Goal: Use online tool/utility: Utilize a website feature to perform a specific function

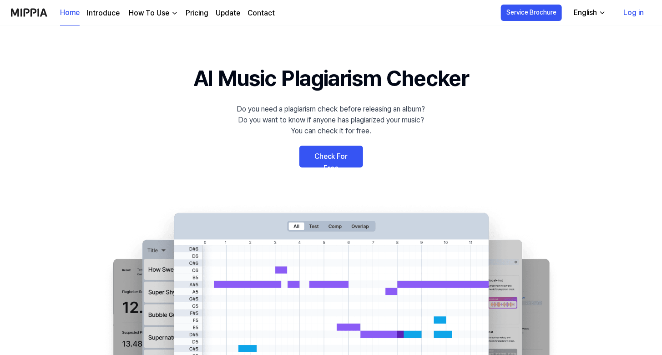
click at [327, 152] on link "Check For Free" at bounding box center [332, 157] width 64 height 22
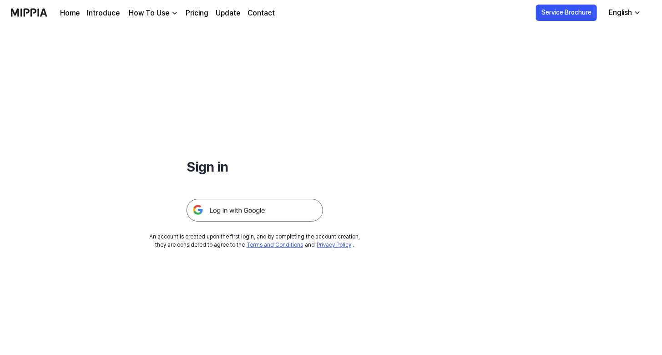
click at [259, 218] on img at bounding box center [255, 210] width 137 height 23
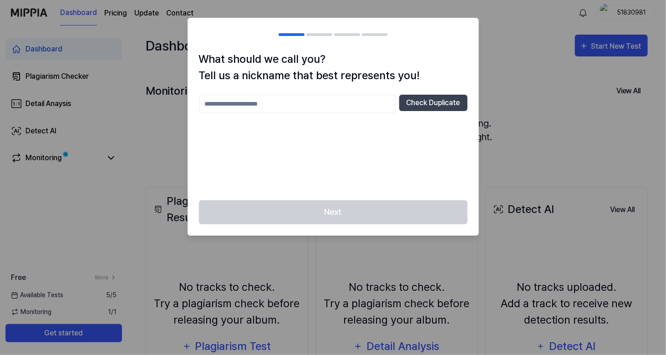
click at [508, 97] on div at bounding box center [333, 177] width 666 height 355
click at [421, 101] on button "Check Duplicate" at bounding box center [433, 103] width 68 height 16
click at [422, 102] on button "Check Duplicate" at bounding box center [433, 103] width 68 height 16
click at [344, 112] on input "text" at bounding box center [297, 104] width 197 height 18
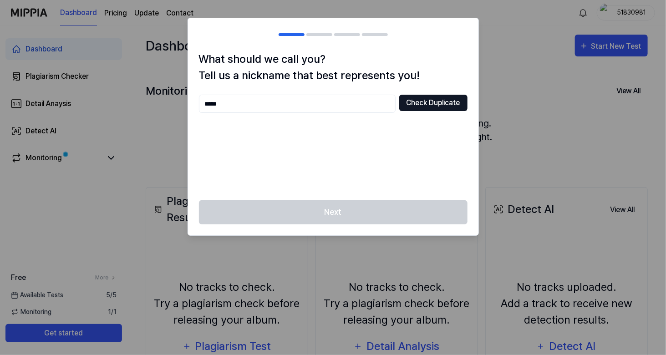
type input "*****"
click at [438, 101] on button "Check Duplicate" at bounding box center [433, 103] width 68 height 16
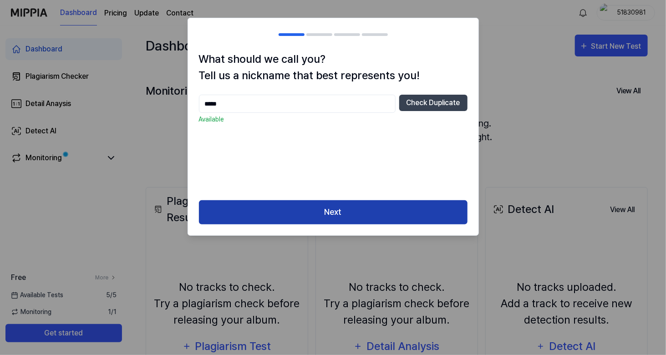
click at [398, 212] on button "Next" at bounding box center [333, 212] width 269 height 24
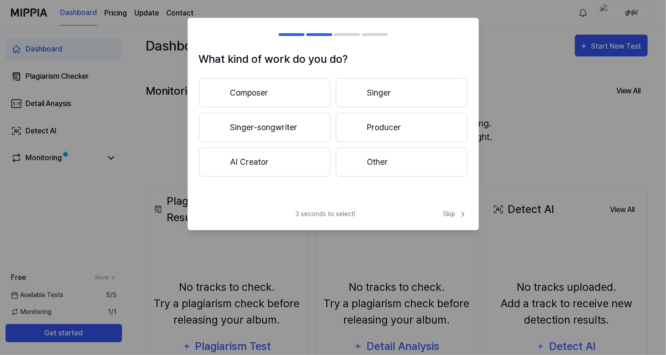
drag, startPoint x: 644, startPoint y: 50, endPoint x: 626, endPoint y: 53, distance: 18.9
click at [643, 50] on div at bounding box center [333, 177] width 666 height 355
click at [446, 218] on span "Skip" at bounding box center [455, 214] width 24 height 10
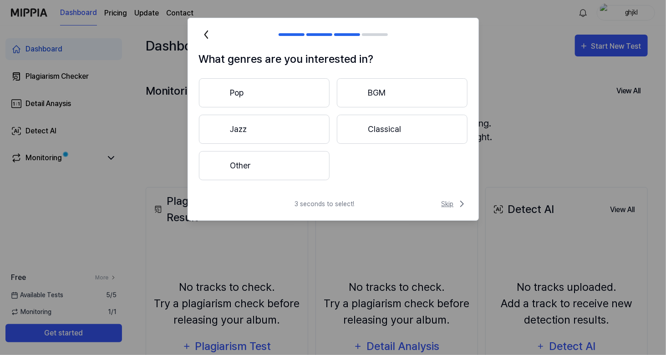
click at [453, 205] on span "Skip" at bounding box center [455, 204] width 26 height 11
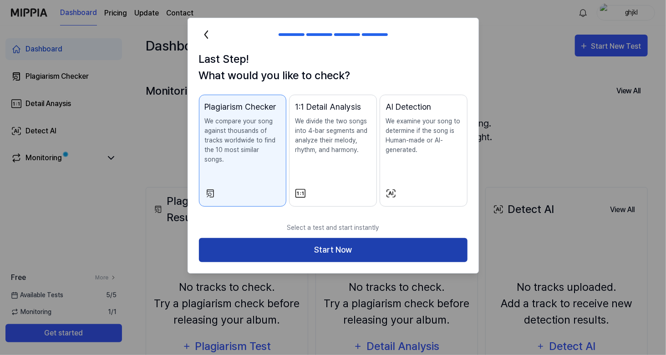
click at [428, 238] on button "Start Now" at bounding box center [333, 250] width 269 height 24
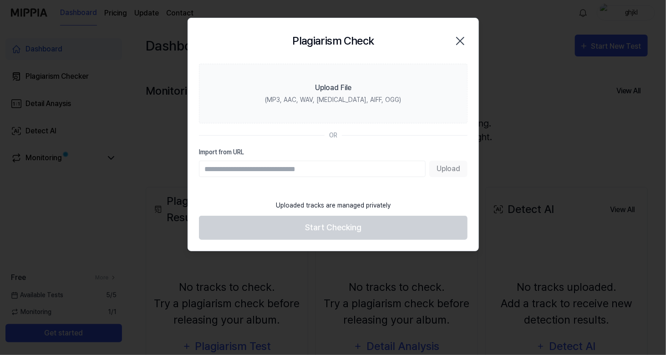
click at [453, 40] on icon "button" at bounding box center [460, 41] width 15 height 15
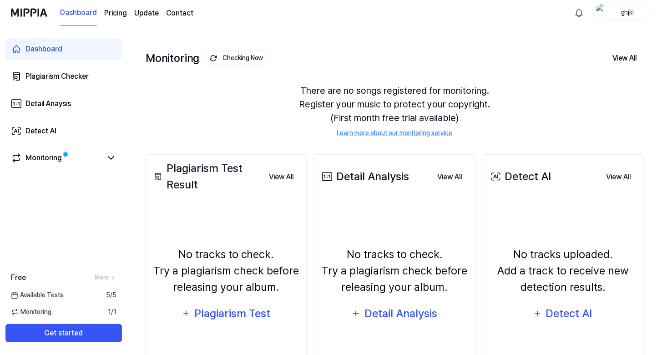
scroll to position [46, 0]
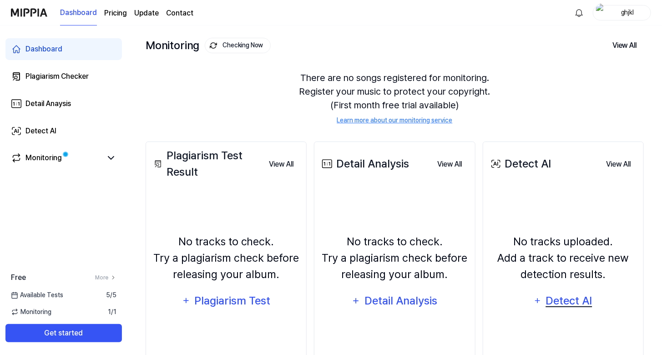
click at [565, 300] on div "Detect AI" at bounding box center [569, 300] width 49 height 17
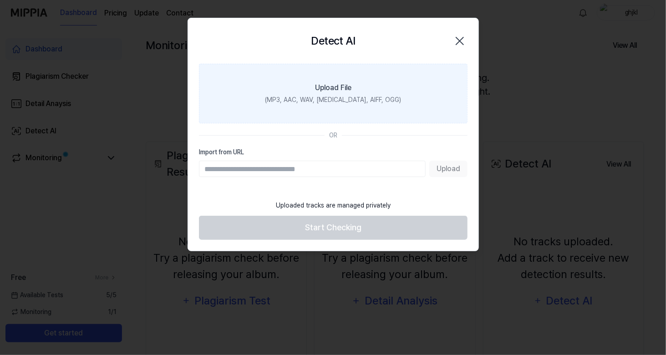
click at [360, 72] on label "Upload File (MP3, AAC, WAV, FLAC, AIFF, OGG)" at bounding box center [333, 94] width 269 height 60
click at [0, 0] on input "Upload File (MP3, AAC, WAV, FLAC, AIFF, OGG)" at bounding box center [0, 0] width 0 height 0
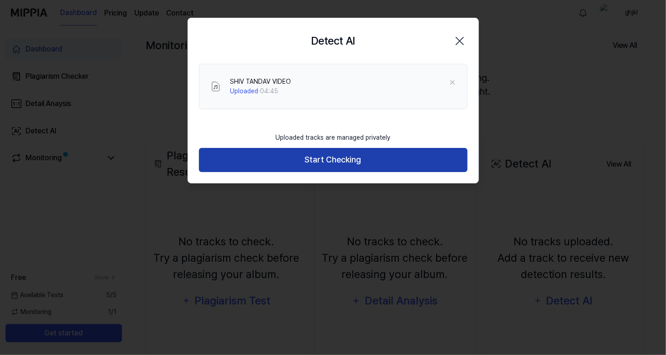
click at [349, 155] on button "Start Checking" at bounding box center [333, 160] width 269 height 24
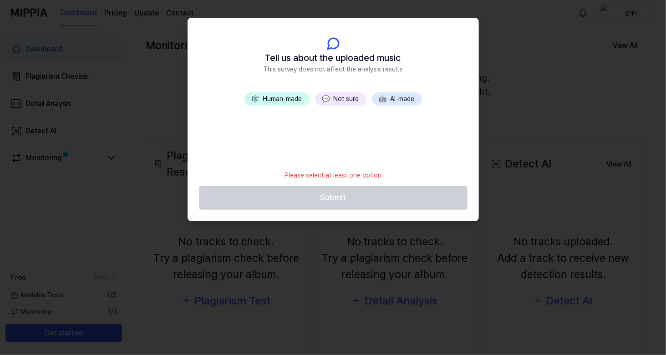
click at [295, 100] on button "🎼 Human-made" at bounding box center [276, 98] width 65 height 13
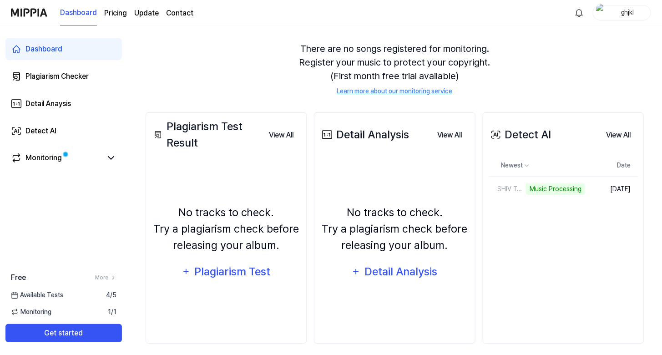
scroll to position [81, 0]
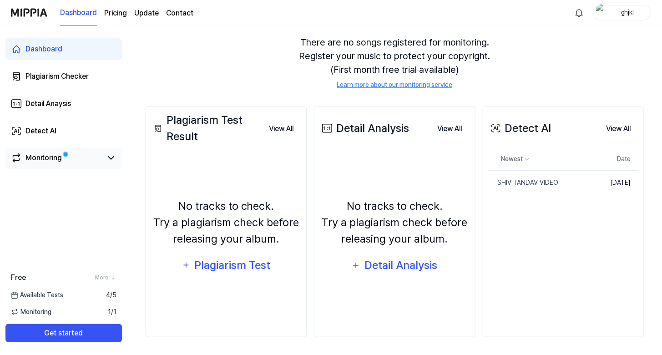
click at [104, 162] on div "Monitoring" at bounding box center [64, 158] width 106 height 11
click at [501, 184] on div "SHIV TANDAV VIDEO" at bounding box center [519, 183] width 61 height 10
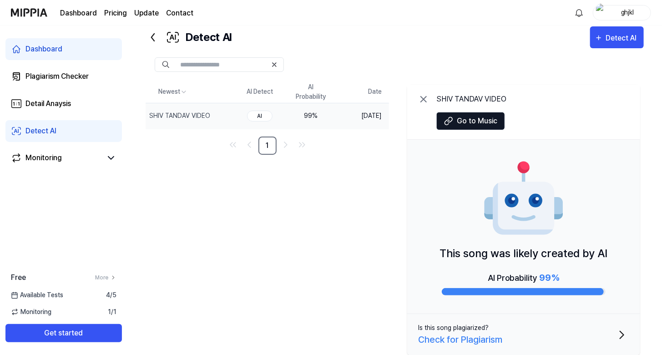
scroll to position [35, 0]
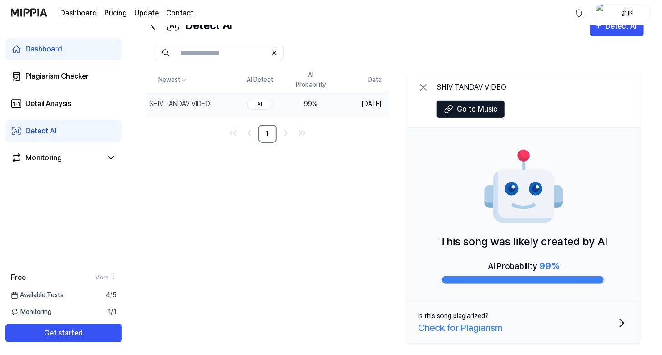
click at [607, 329] on button "Is this song plagiarized? Check for Plagiarism" at bounding box center [523, 322] width 233 height 41
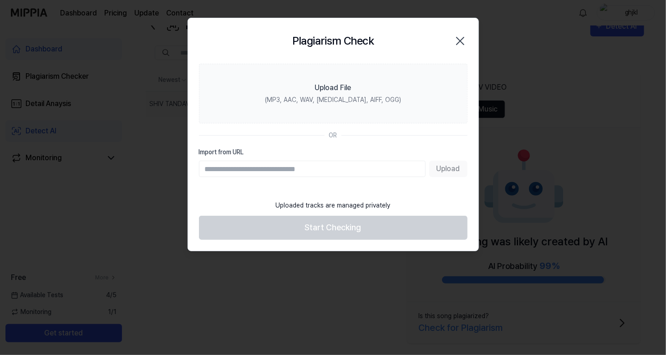
type input "**********"
click at [289, 257] on div at bounding box center [333, 177] width 666 height 355
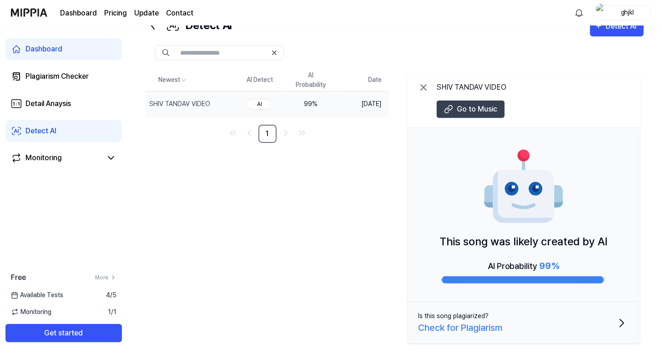
click at [465, 105] on span "Go to Music" at bounding box center [477, 109] width 41 height 11
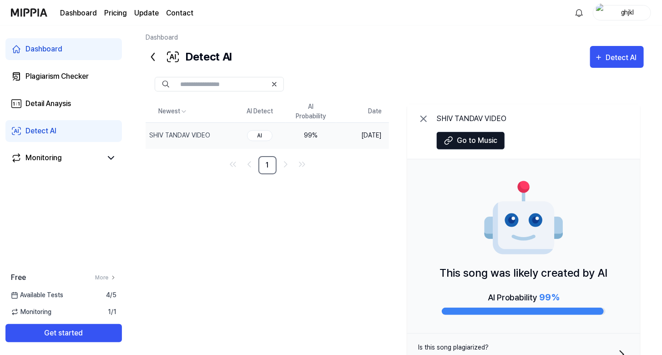
scroll to position [0, 0]
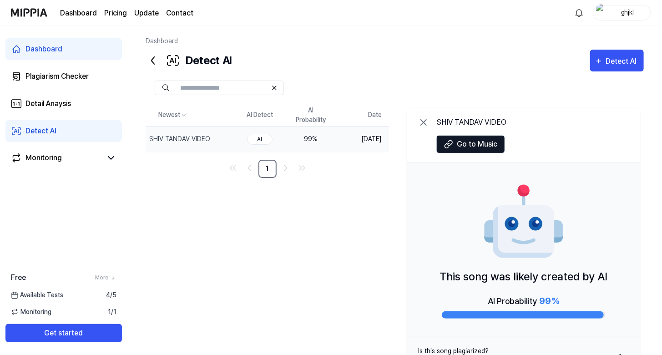
click at [423, 127] on icon at bounding box center [423, 122] width 11 height 11
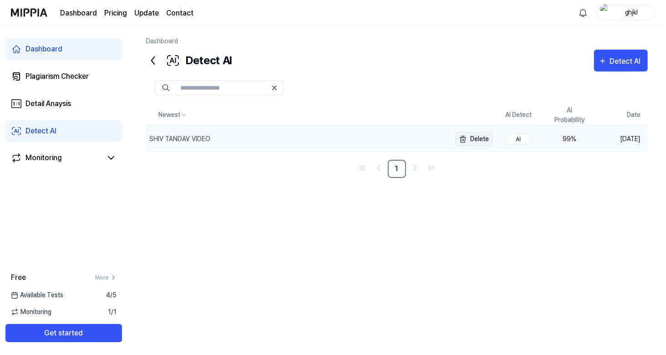
click at [463, 139] on img "button" at bounding box center [463, 139] width 11 height 11
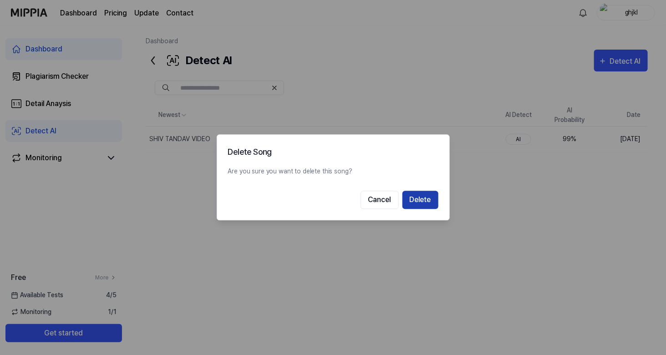
click at [413, 200] on button "Delete" at bounding box center [420, 200] width 36 height 18
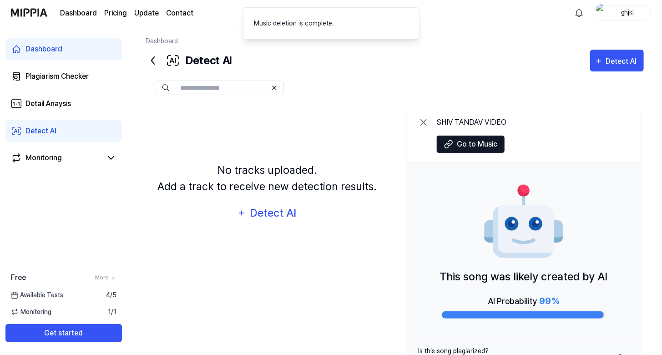
click at [51, 134] on div "Detect AI" at bounding box center [40, 131] width 31 height 11
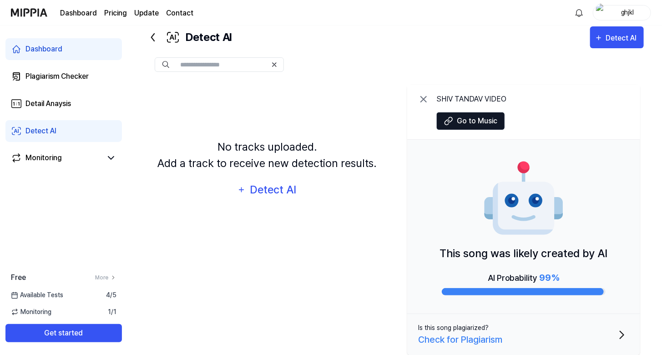
scroll to position [35, 0]
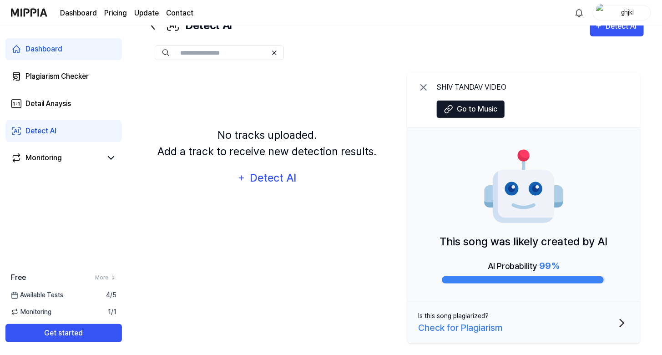
click at [423, 92] on icon at bounding box center [423, 87] width 11 height 11
click at [423, 60] on div at bounding box center [395, 53] width 499 height 15
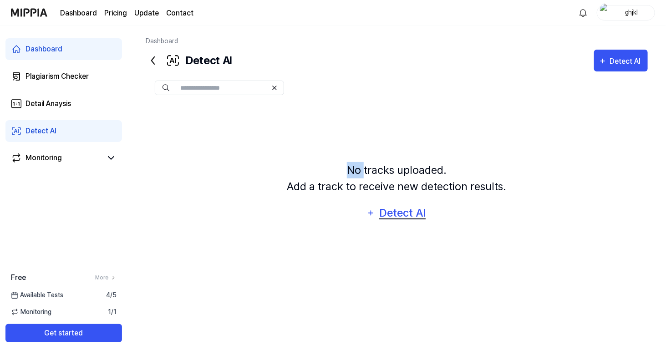
click at [397, 214] on div "Detect AI" at bounding box center [402, 212] width 49 height 17
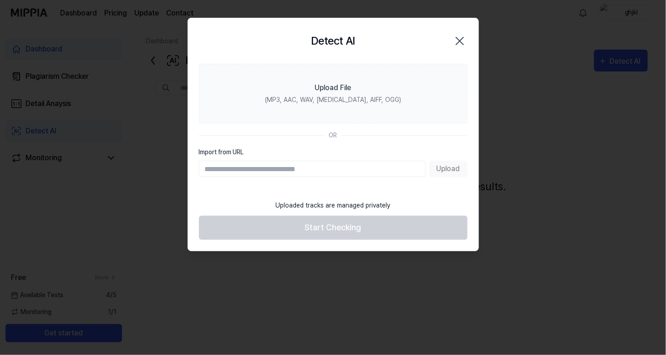
type input "**********"
click at [436, 171] on button "Upload" at bounding box center [448, 169] width 38 height 16
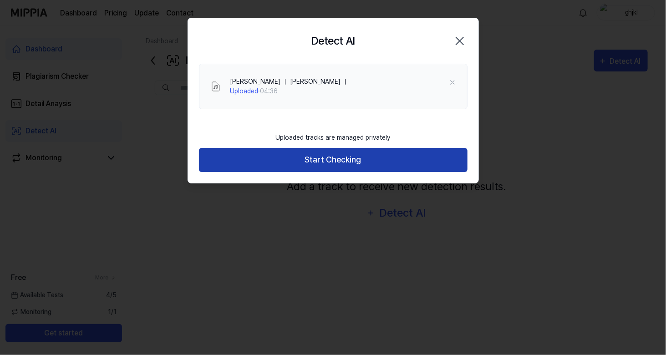
click at [380, 154] on button "Start Checking" at bounding box center [333, 160] width 269 height 24
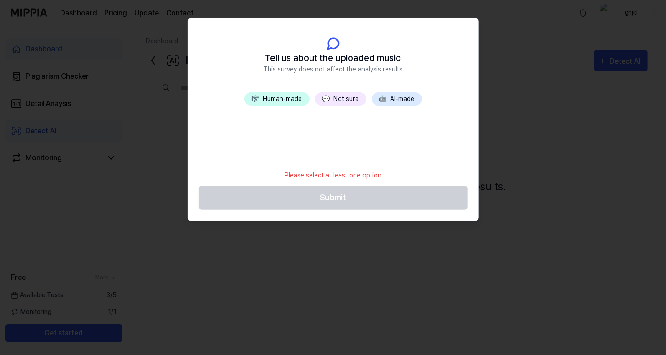
click at [290, 98] on button "🎼 Human-made" at bounding box center [276, 98] width 65 height 13
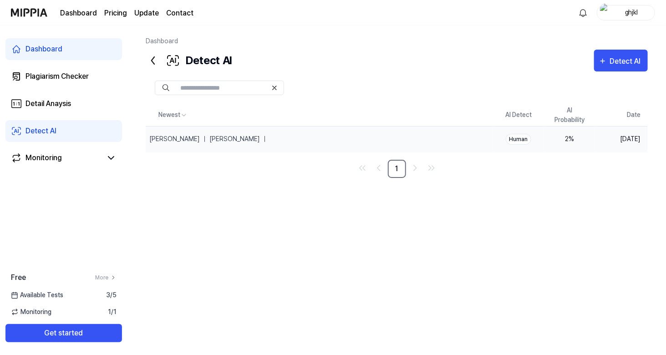
click at [563, 138] on div "2 %" at bounding box center [569, 139] width 36 height 10
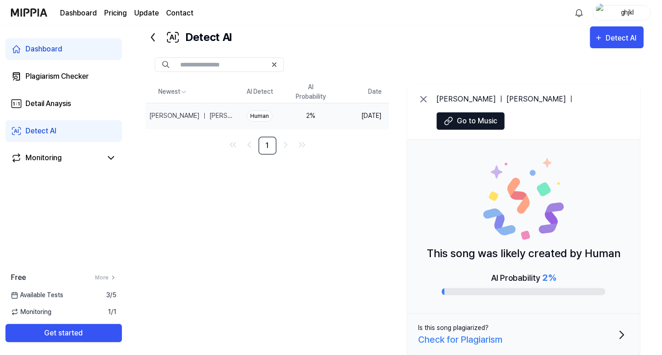
scroll to position [35, 0]
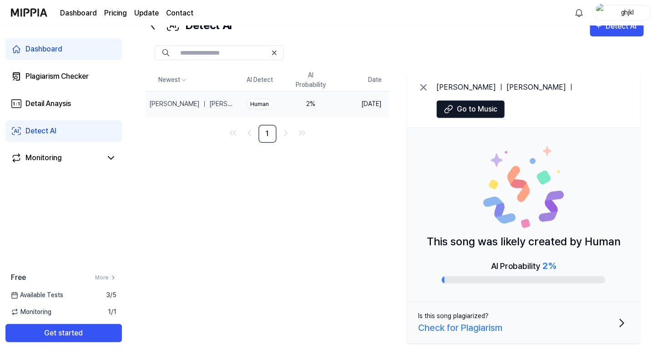
click at [425, 90] on icon at bounding box center [423, 87] width 11 height 11
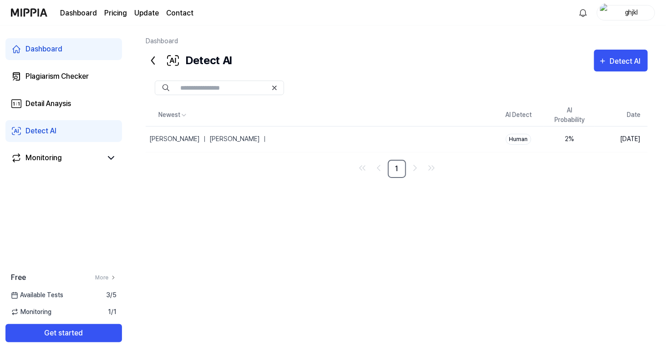
click at [93, 132] on link "Detect AI" at bounding box center [63, 131] width 117 height 22
click at [607, 61] on icon "button" at bounding box center [603, 61] width 8 height 11
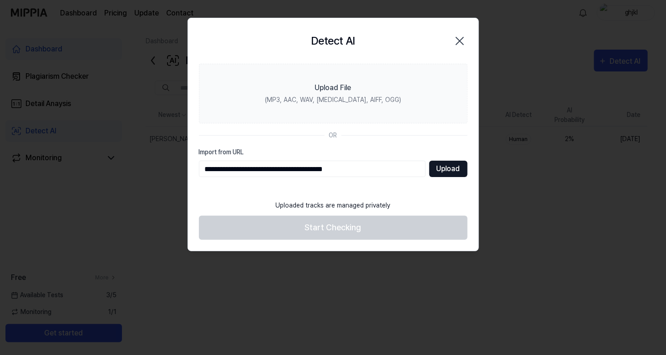
type input "**********"
click at [444, 165] on button "Upload" at bounding box center [448, 169] width 38 height 16
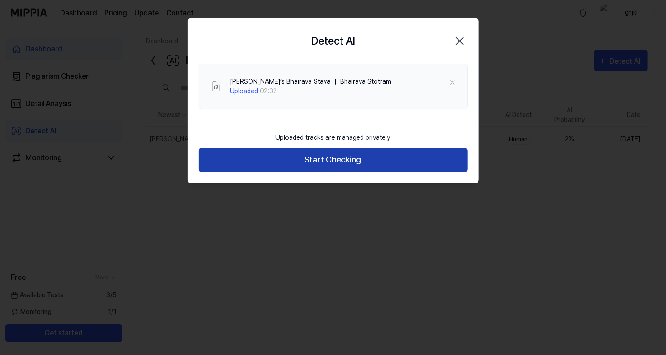
click at [441, 156] on button "Start Checking" at bounding box center [333, 160] width 269 height 24
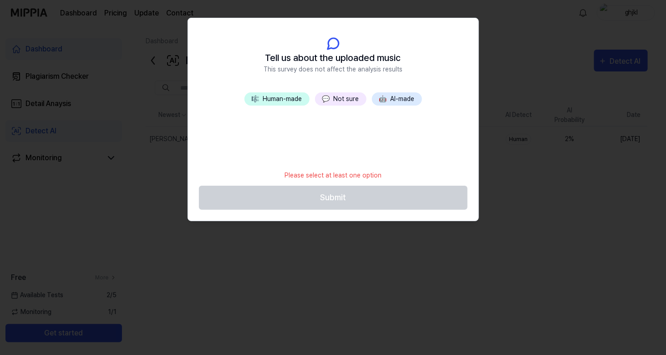
click at [295, 99] on button "🎼 Human-made" at bounding box center [276, 98] width 65 height 13
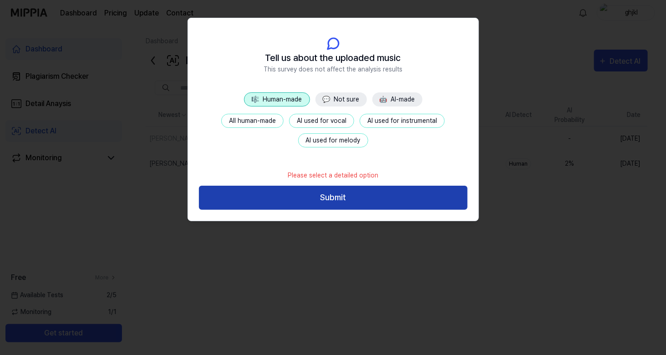
click at [287, 193] on button "Submit" at bounding box center [333, 198] width 269 height 24
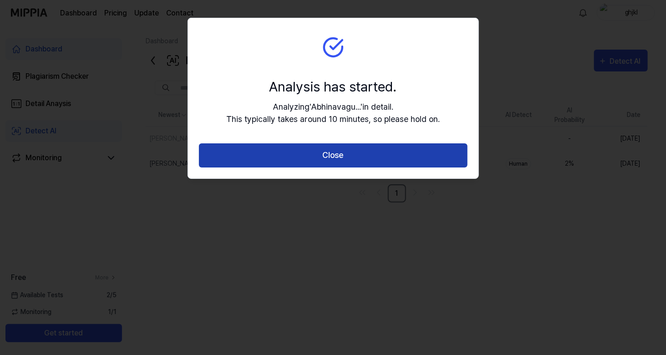
click at [372, 159] on button "Close" at bounding box center [333, 155] width 269 height 24
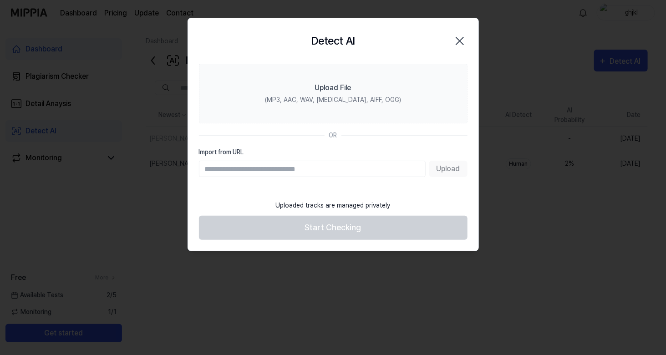
click at [372, 159] on div "Detect AI Close Upload File (MP3, AAC, WAV, FLAC, AIFF, OGG) OR Import from URL…" at bounding box center [333, 135] width 291 height 234
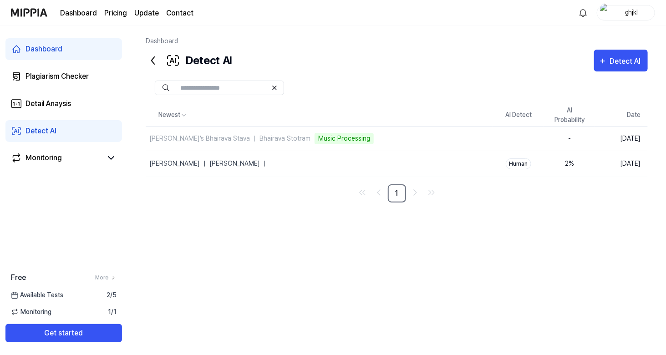
click at [593, 57] on div "Detect AI Detect AI" at bounding box center [397, 61] width 502 height 22
click at [616, 64] on div "Detect AI" at bounding box center [627, 62] width 34 height 12
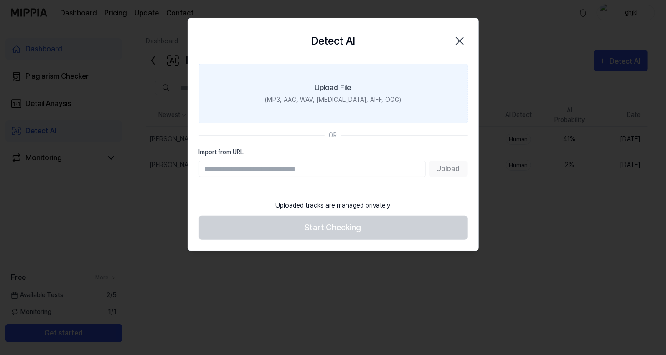
click at [351, 89] on label "Upload File (MP3, AAC, WAV, FLAC, AIFF, OGG)" at bounding box center [333, 94] width 269 height 60
click at [0, 0] on input "Upload File (MP3, AAC, WAV, FLAC, AIFF, OGG)" at bounding box center [0, 0] width 0 height 0
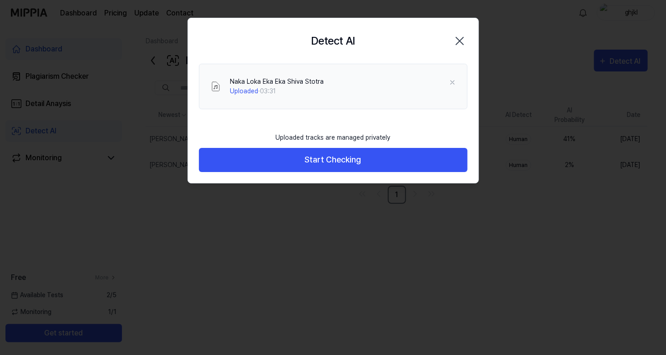
click at [331, 176] on div "Uploaded tracks are managed privately Start Checking" at bounding box center [333, 155] width 290 height 56
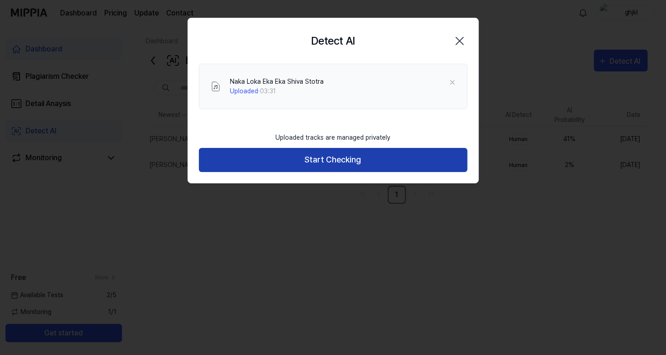
click at [331, 165] on button "Start Checking" at bounding box center [333, 160] width 269 height 24
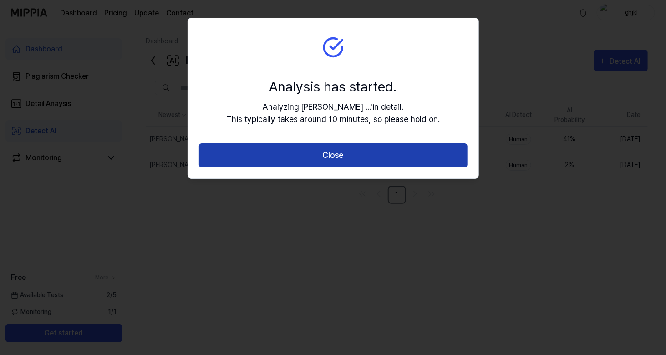
click at [336, 154] on button "Close" at bounding box center [333, 155] width 269 height 24
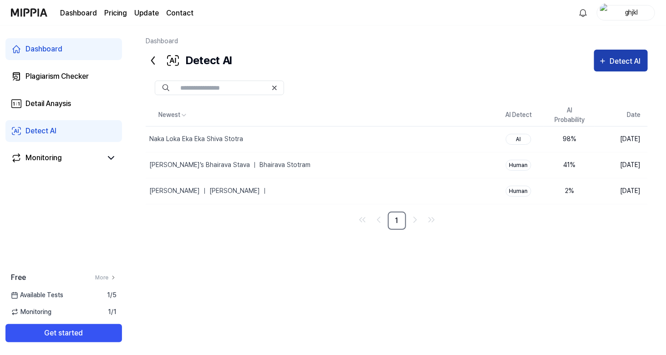
click at [613, 63] on div "Detect AI" at bounding box center [627, 62] width 34 height 12
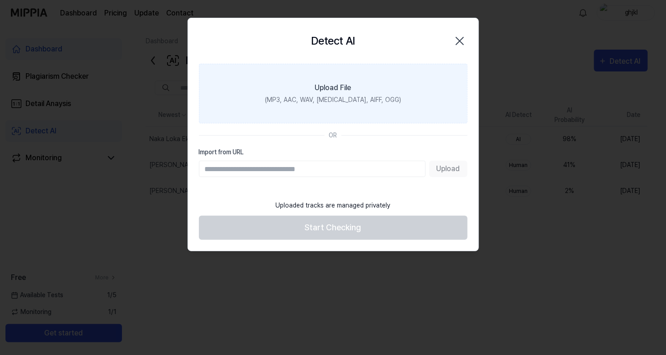
click at [361, 106] on label "Upload File (MP3, AAC, WAV, FLAC, AIFF, OGG)" at bounding box center [333, 94] width 269 height 60
click at [0, 0] on input "Upload File (MP3, AAC, WAV, FLAC, AIFF, OGG)" at bounding box center [0, 0] width 0 height 0
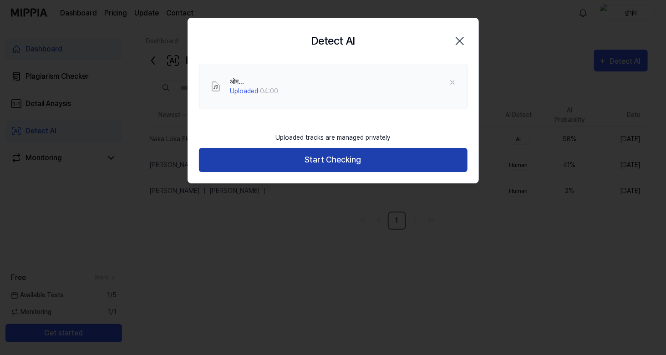
click at [389, 164] on button "Start Checking" at bounding box center [333, 160] width 269 height 24
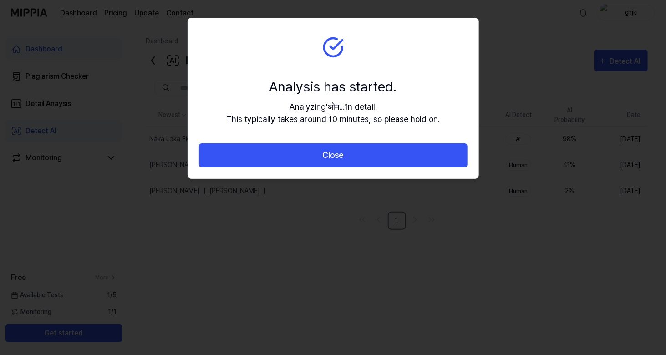
click at [389, 164] on button "Close" at bounding box center [333, 155] width 269 height 24
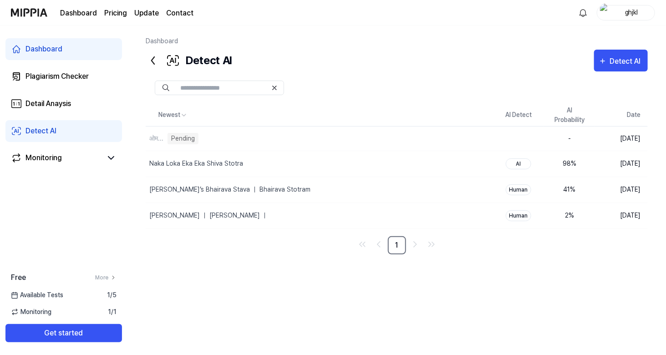
drag, startPoint x: 518, startPoint y: 190, endPoint x: 479, endPoint y: 249, distance: 70.5
click at [479, 249] on nav "1" at bounding box center [397, 245] width 502 height 18
click at [441, 134] on div "ओम... Music Processing" at bounding box center [298, 139] width 305 height 24
click at [467, 163] on button "Delete" at bounding box center [474, 164] width 38 height 15
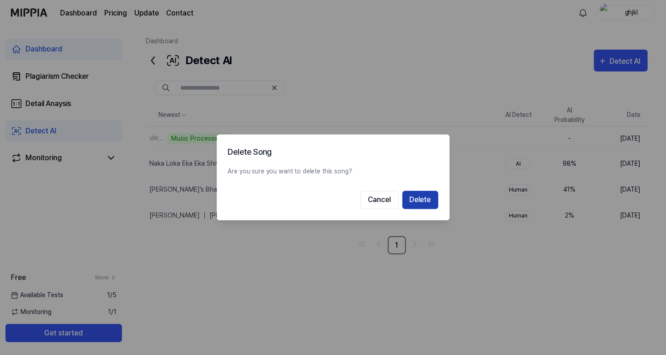
click at [433, 196] on button "Delete" at bounding box center [420, 200] width 36 height 18
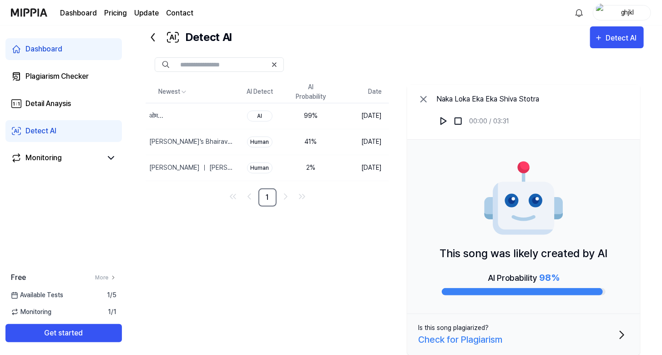
scroll to position [35, 0]
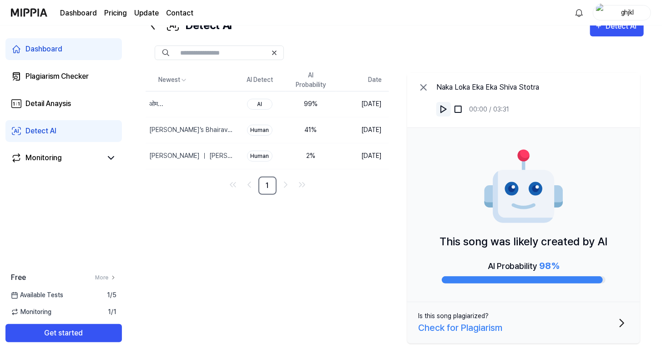
click at [443, 108] on img at bounding box center [443, 109] width 9 height 9
click at [428, 88] on icon at bounding box center [423, 87] width 11 height 11
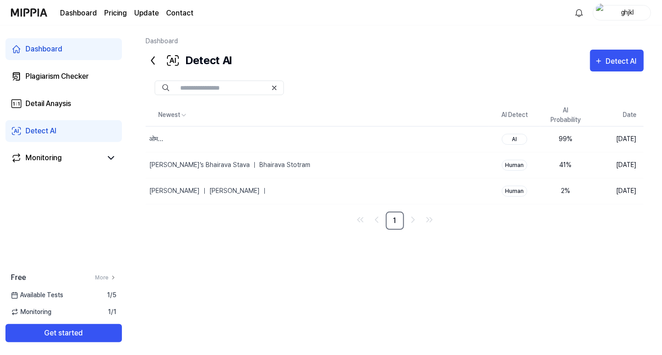
scroll to position [0, 0]
click at [368, 167] on div "Abhinavagupta’s Bhairava Stava ｜ Bhairava Stotram" at bounding box center [319, 165] width 347 height 25
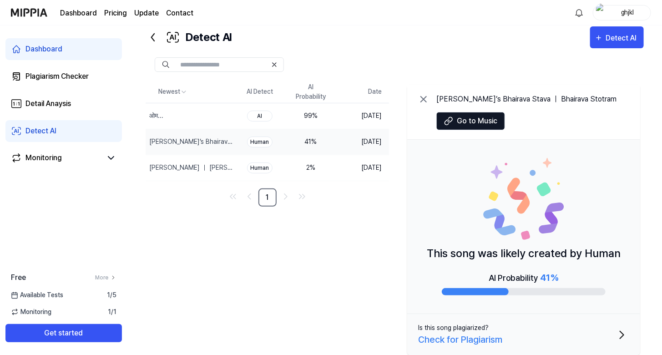
scroll to position [35, 0]
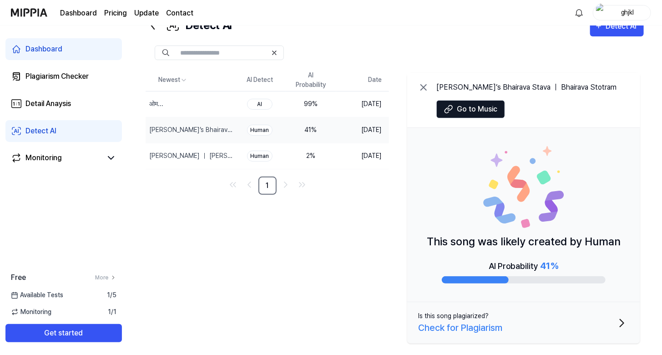
click at [429, 86] on icon at bounding box center [423, 87] width 11 height 11
